Goal: Information Seeking & Learning: Learn about a topic

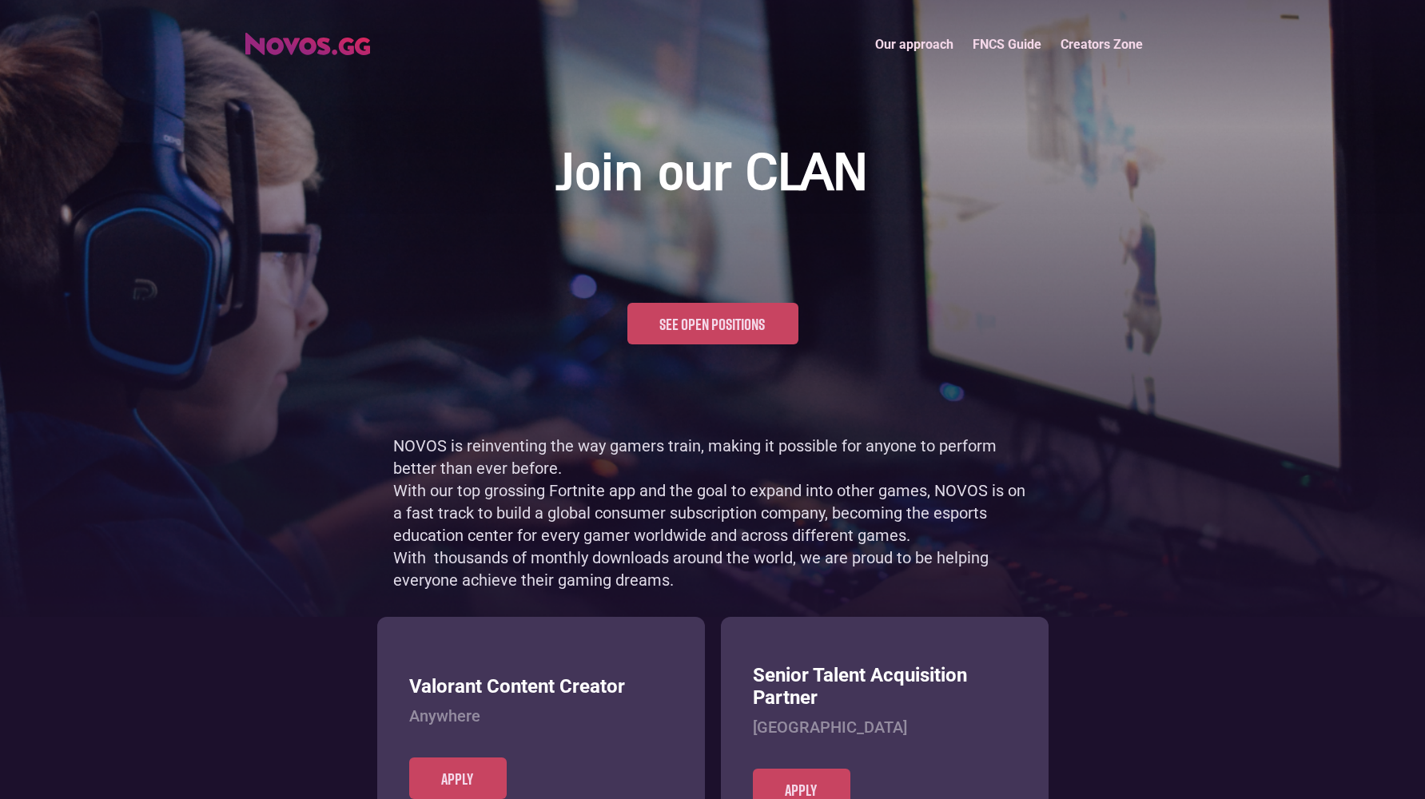
scroll to position [778, 0]
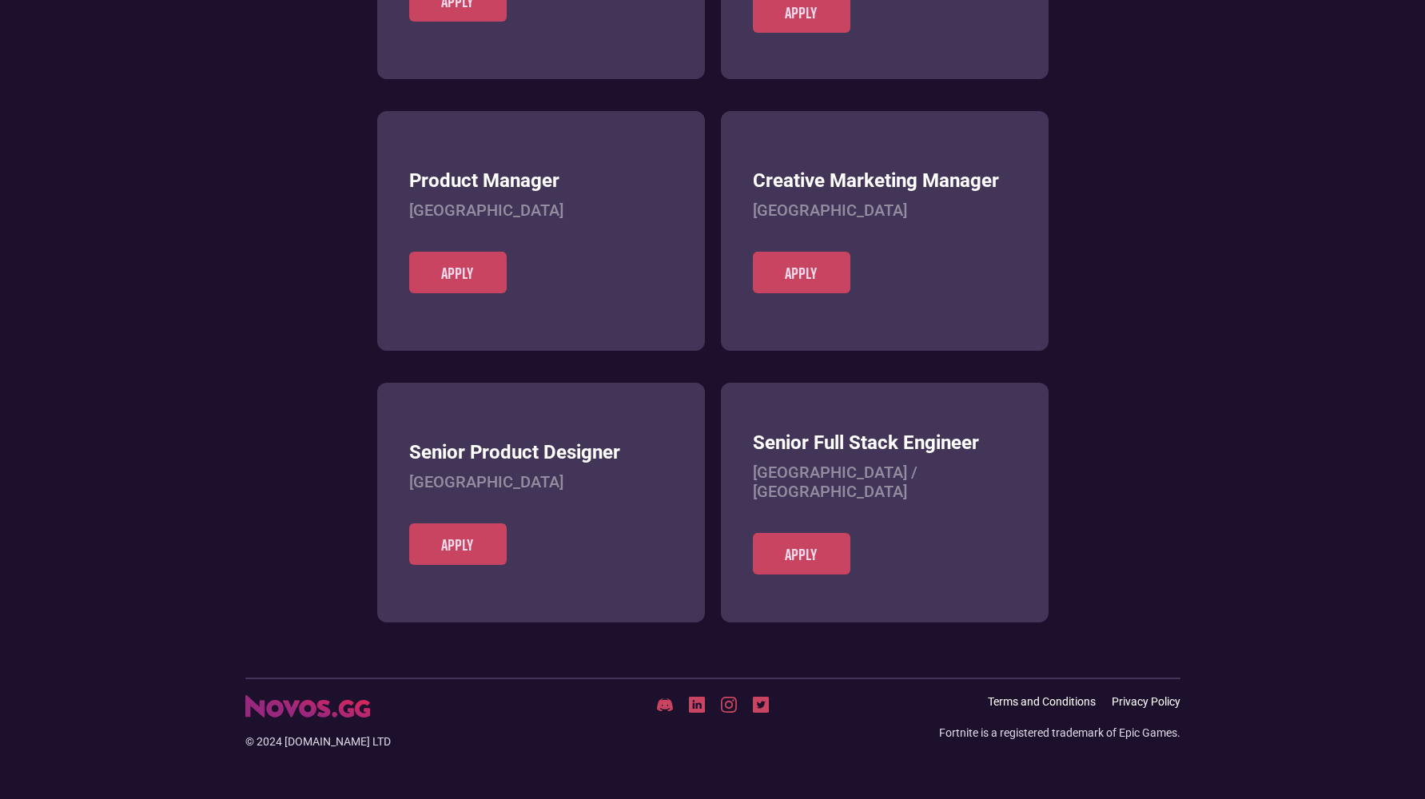
scroll to position [617, 0]
